Goal: Transaction & Acquisition: Download file/media

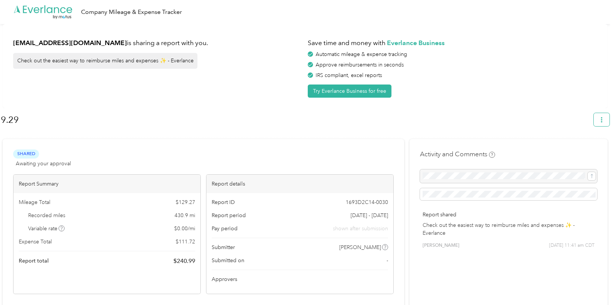
click at [605, 118] on icon "button" at bounding box center [601, 119] width 5 height 5
click at [582, 151] on span "Download" at bounding box center [584, 155] width 25 height 8
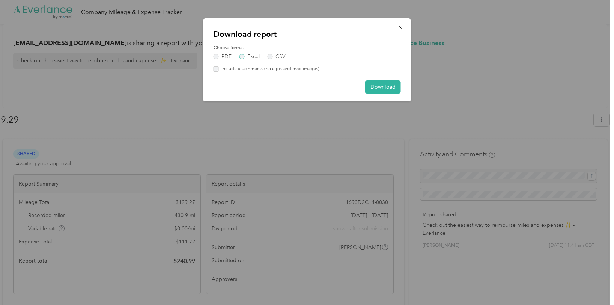
click at [240, 55] on label "Excel" at bounding box center [250, 56] width 20 height 5
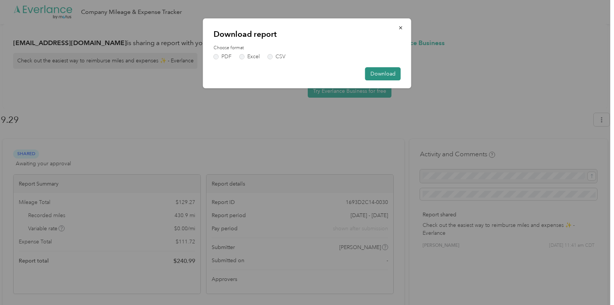
click at [380, 75] on button "Download" at bounding box center [383, 73] width 36 height 13
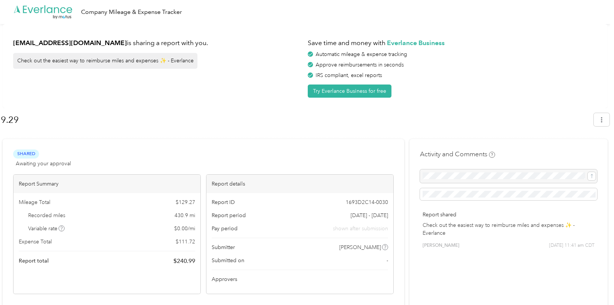
click at [418, 130] on div "9.29" at bounding box center [305, 121] width 609 height 22
